Goal: Information Seeking & Learning: Learn about a topic

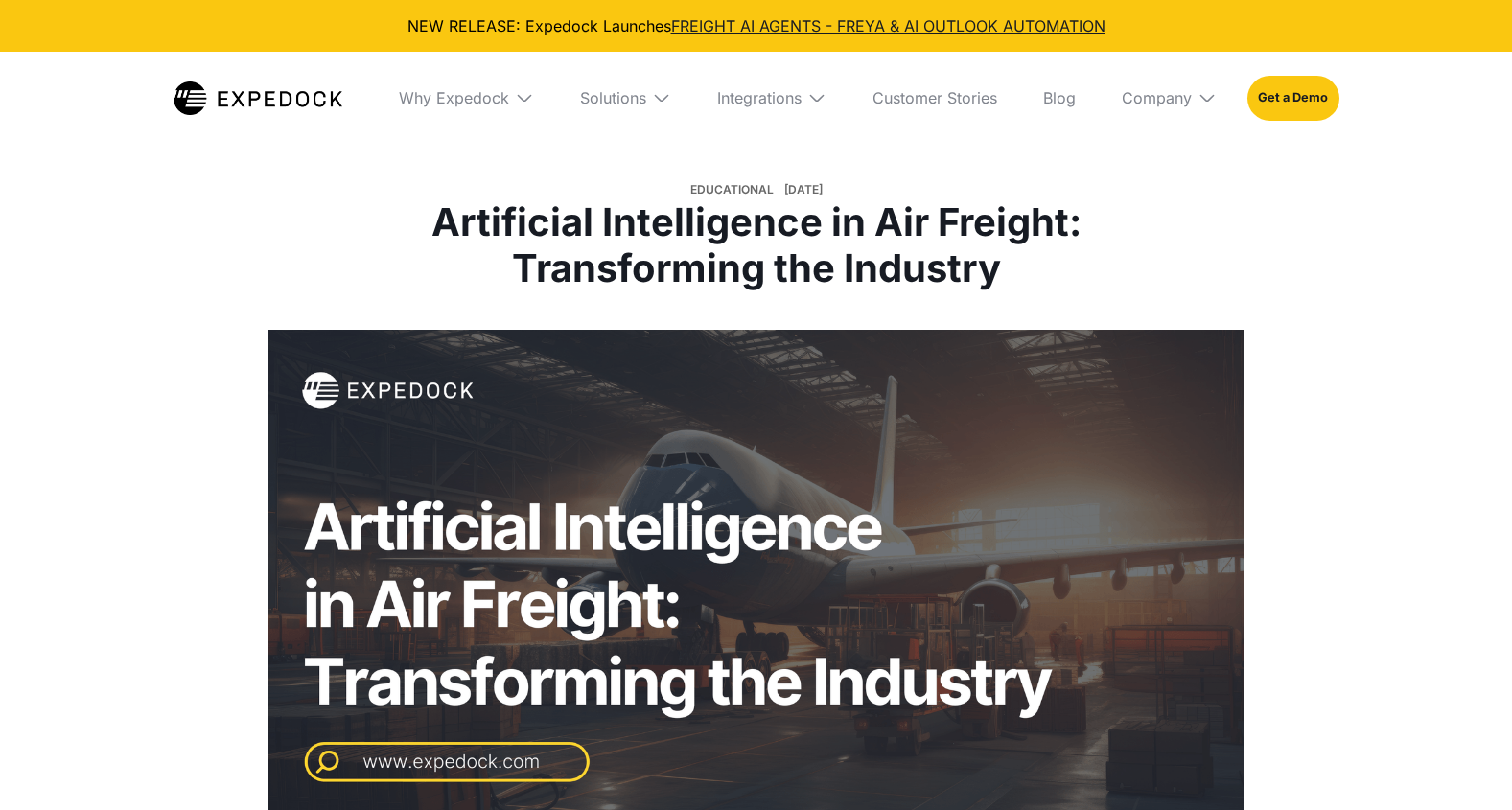
select select
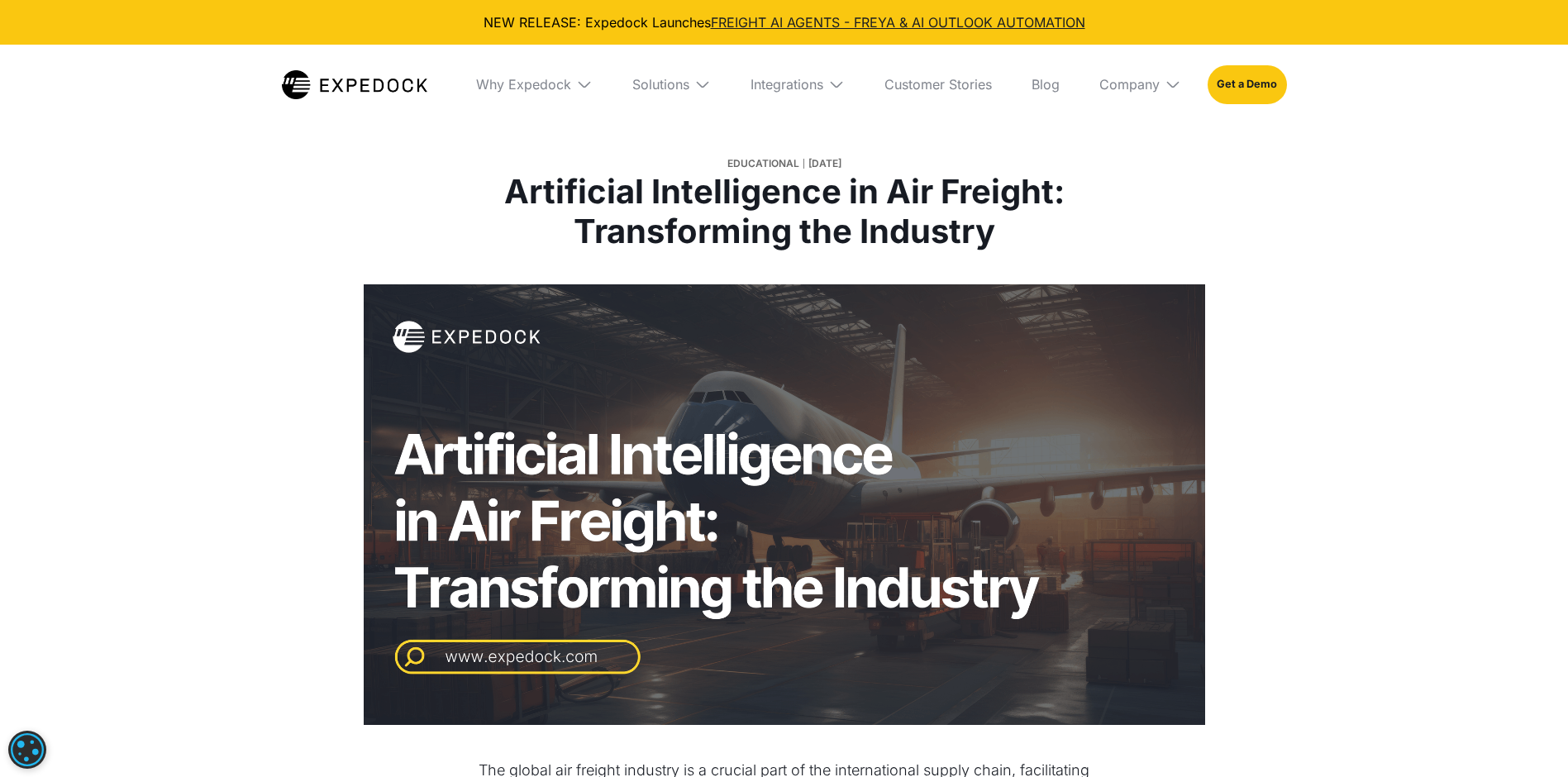
scroll to position [822, 0]
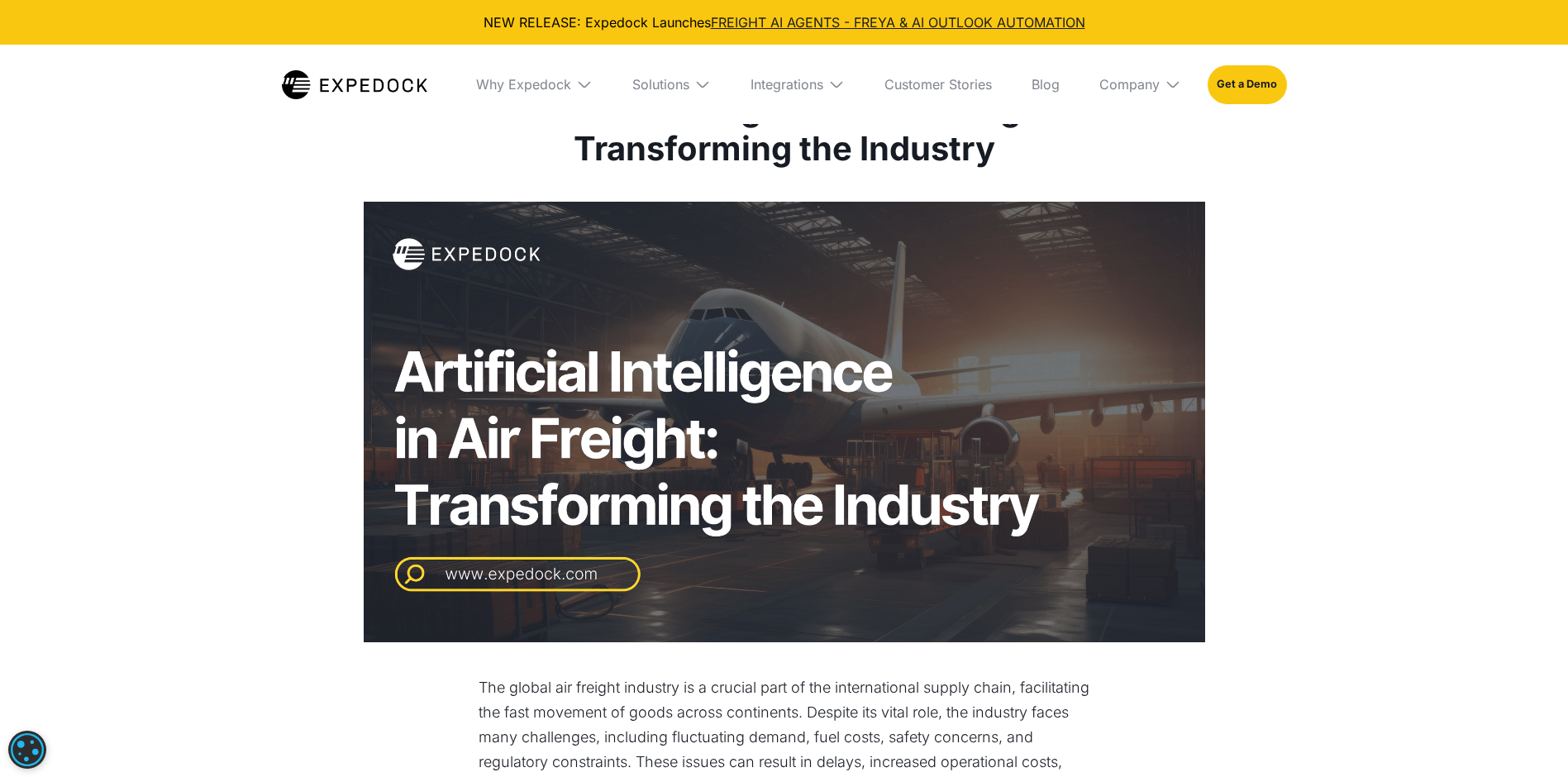
scroll to position [0, 0]
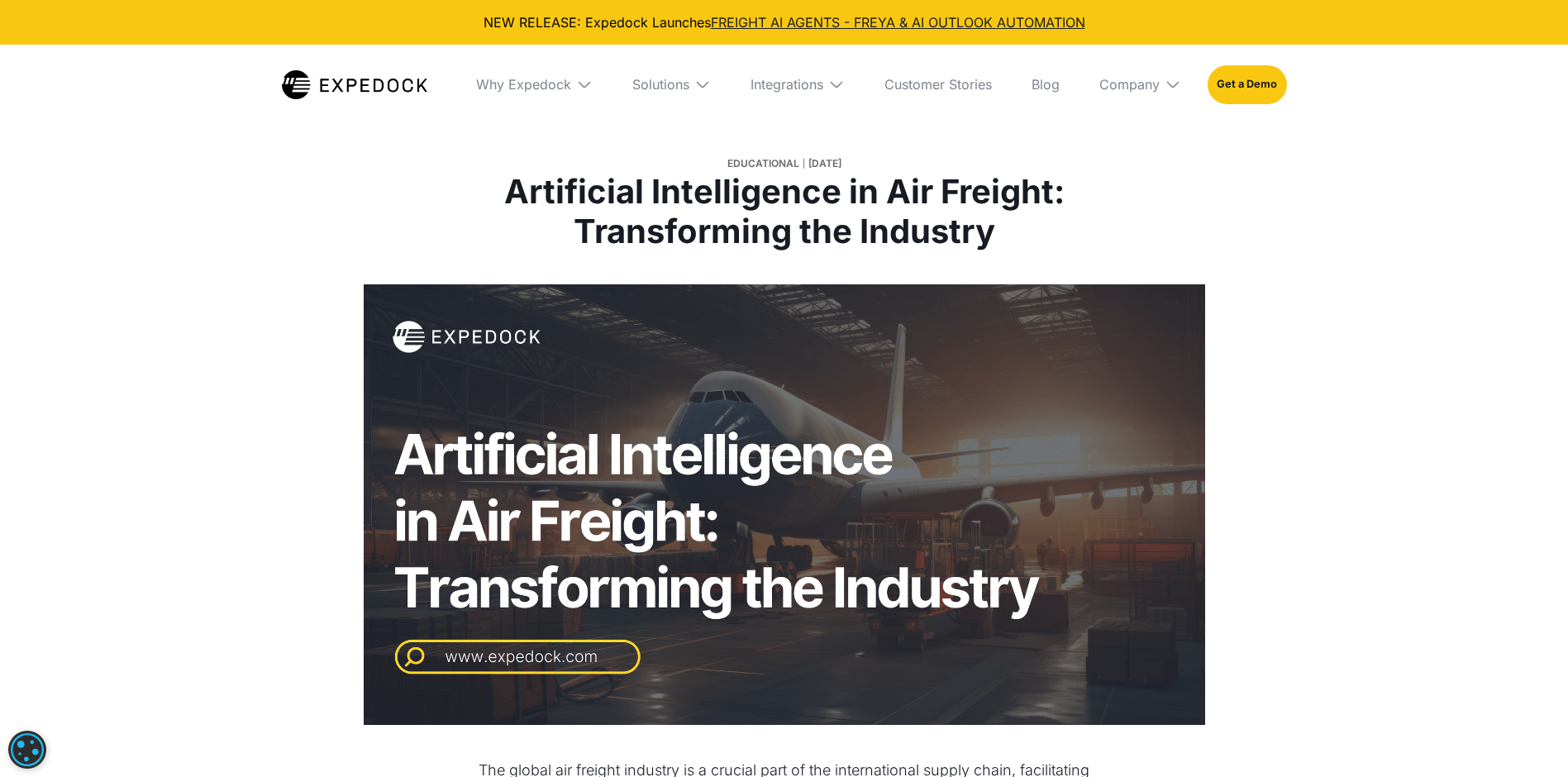
click at [498, 195] on h1 "Artificial Intelligence in Air Freight: Transforming the Industry" at bounding box center [785, 212] width 613 height 79
drag, startPoint x: 507, startPoint y: 192, endPoint x: 1011, endPoint y: 228, distance: 505.3
click at [1011, 228] on h1 "Artificial Intelligence in Air Freight: Transforming the Industry" at bounding box center [785, 212] width 613 height 79
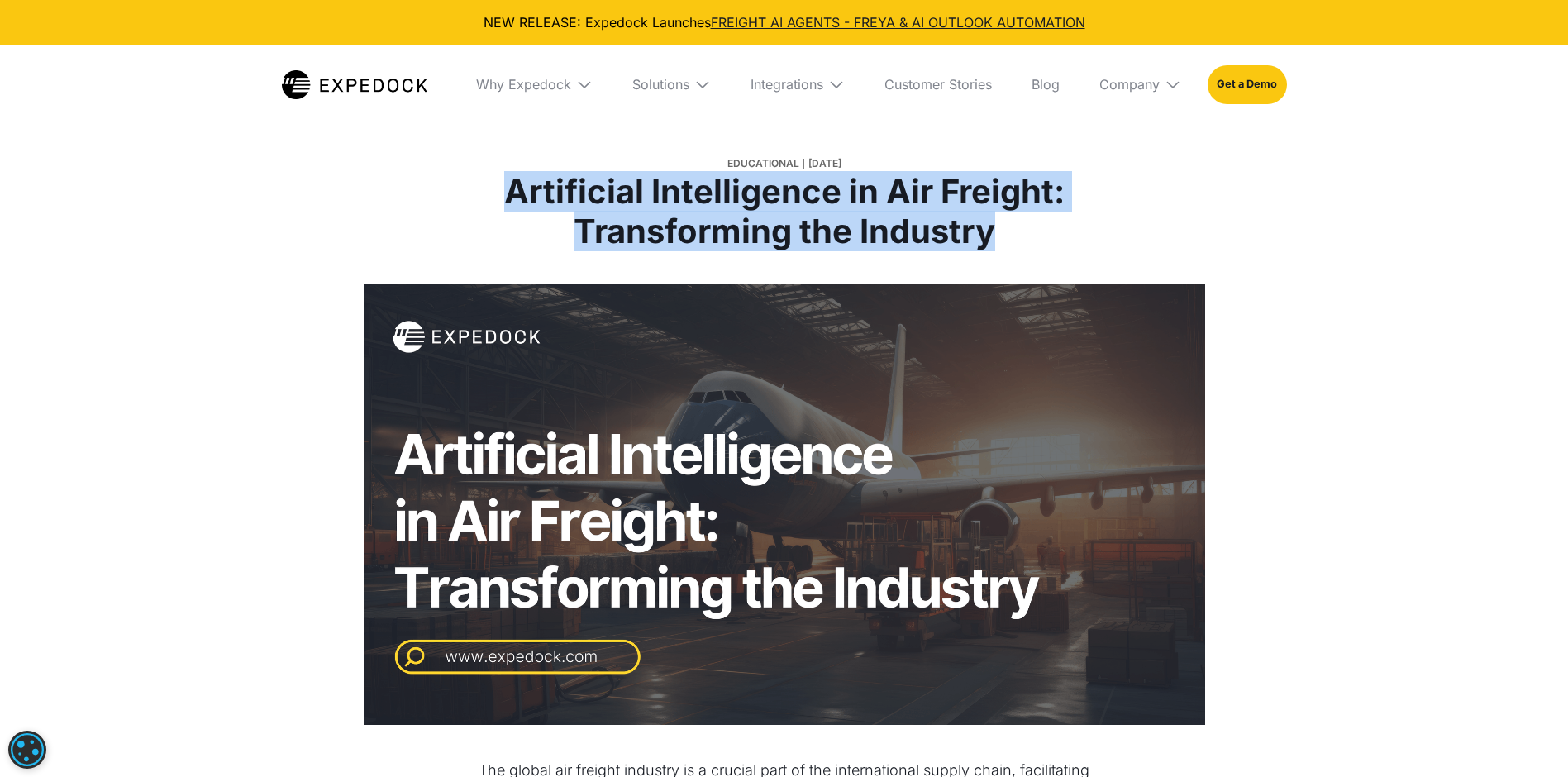
drag, startPoint x: 1011, startPoint y: 228, endPoint x: 977, endPoint y: 228, distance: 34.0
click at [858, 208] on h1 "Artificial Intelligence in Air Freight: Transforming the Industry" at bounding box center [785, 212] width 613 height 79
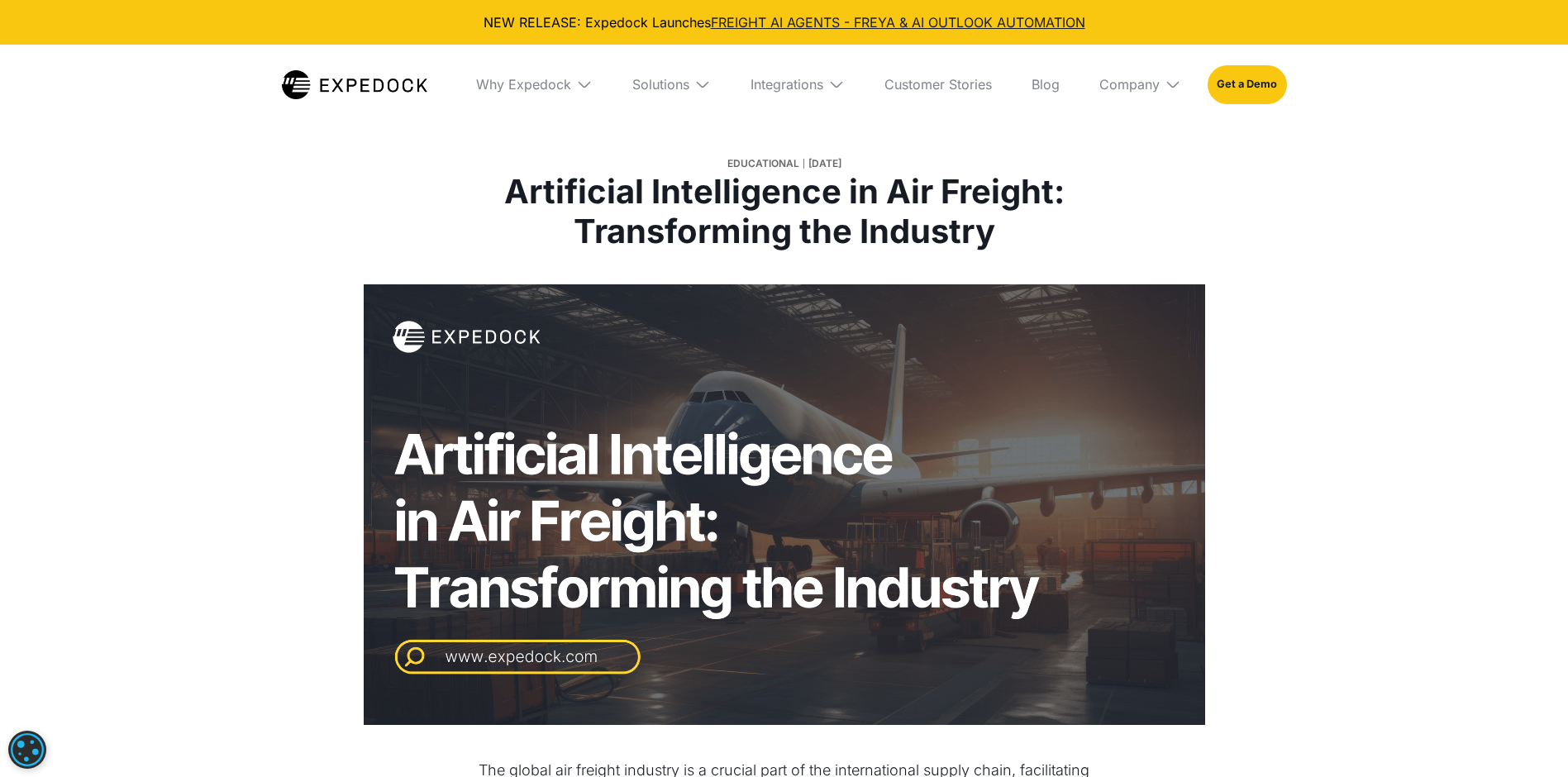
drag, startPoint x: 512, startPoint y: 183, endPoint x: 1054, endPoint y: 195, distance: 542.1
click at [1054, 195] on h1 "Artificial Intelligence in Air Freight: Transforming the Industry" at bounding box center [785, 212] width 613 height 79
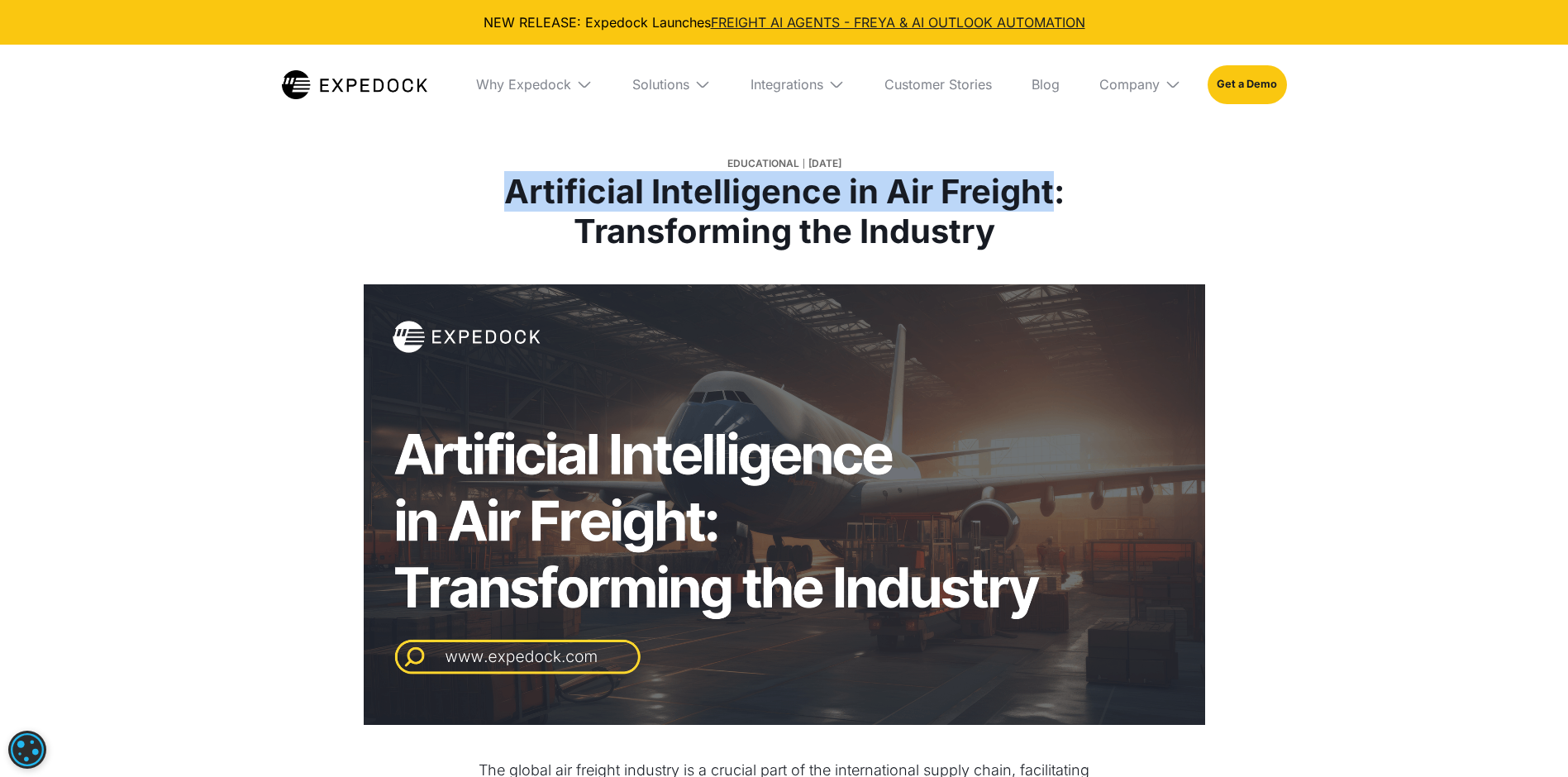
drag, startPoint x: 1054, startPoint y: 195, endPoint x: 1044, endPoint y: 191, distance: 10.8
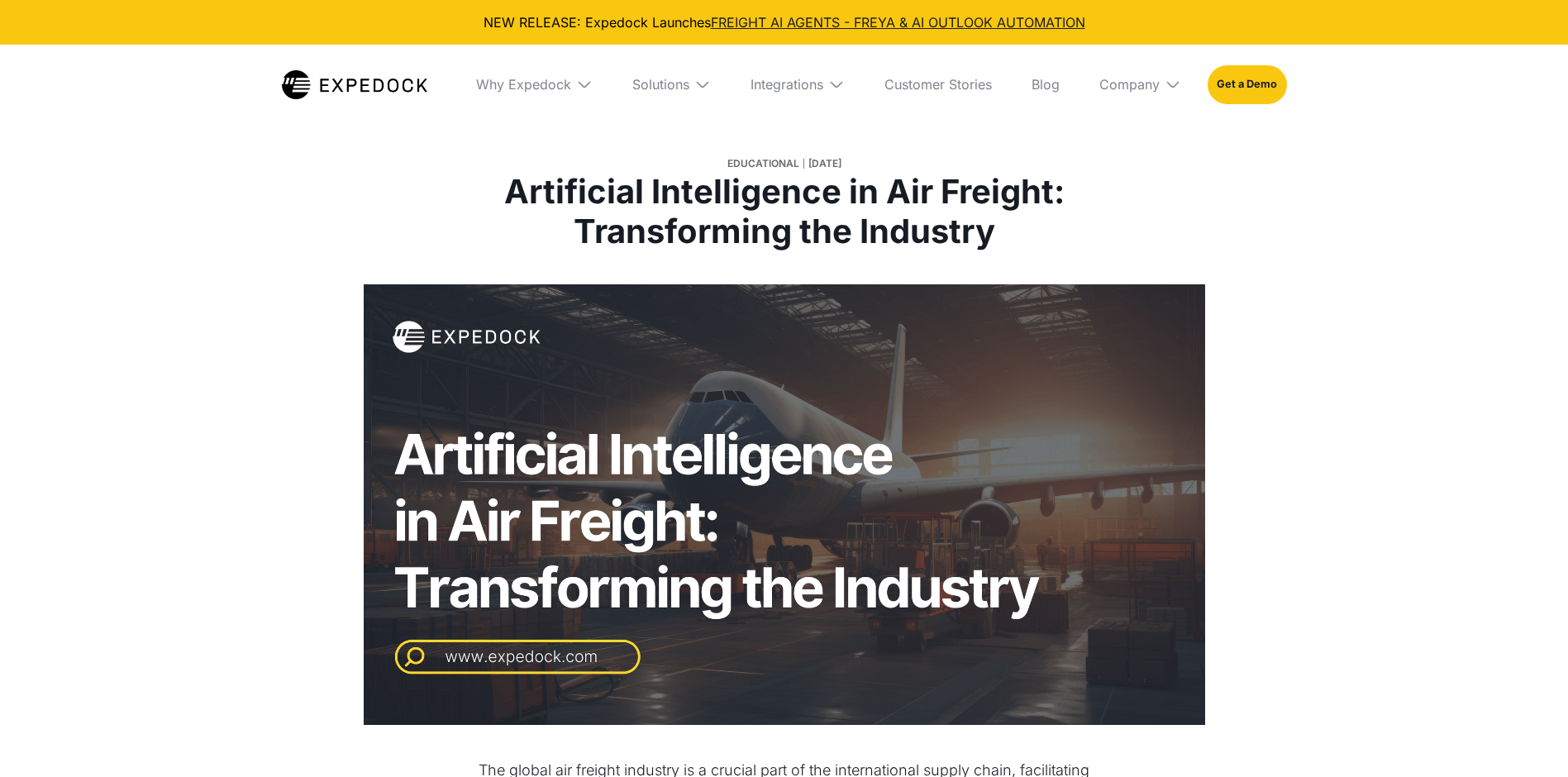
select select
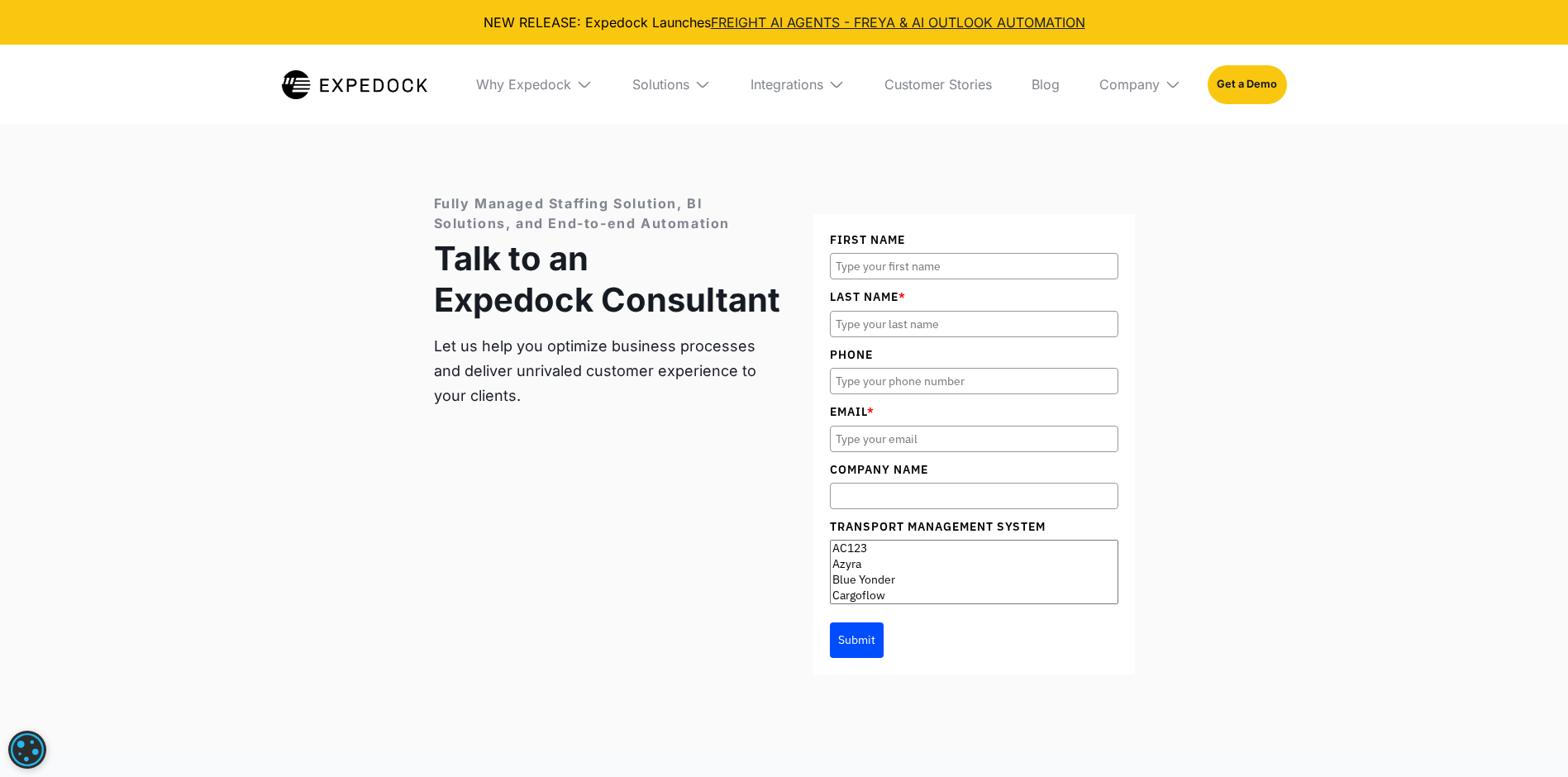
scroll to position [1219, 0]
